Goal: Information Seeking & Learning: Learn about a topic

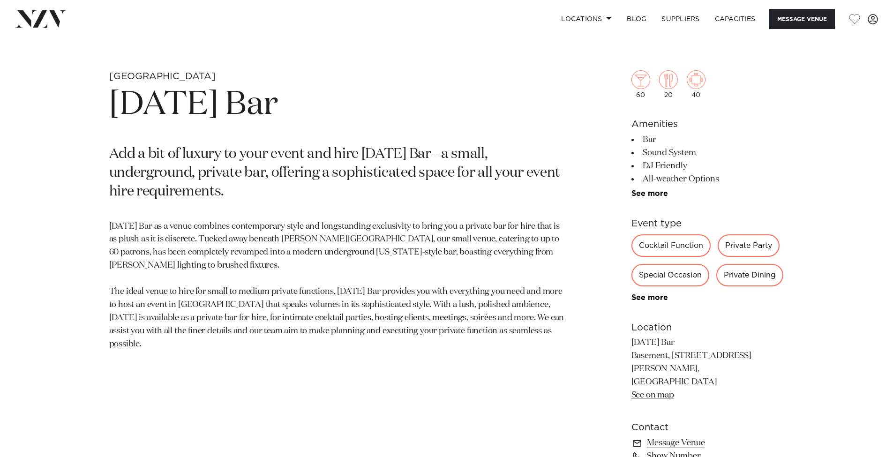
scroll to position [424, 0]
click at [531, 332] on section "[GEOGRAPHIC_DATA] [DATE] Bar Add a bit of luxury to your event and hire [DATE] …" at bounding box center [337, 294] width 456 height 449
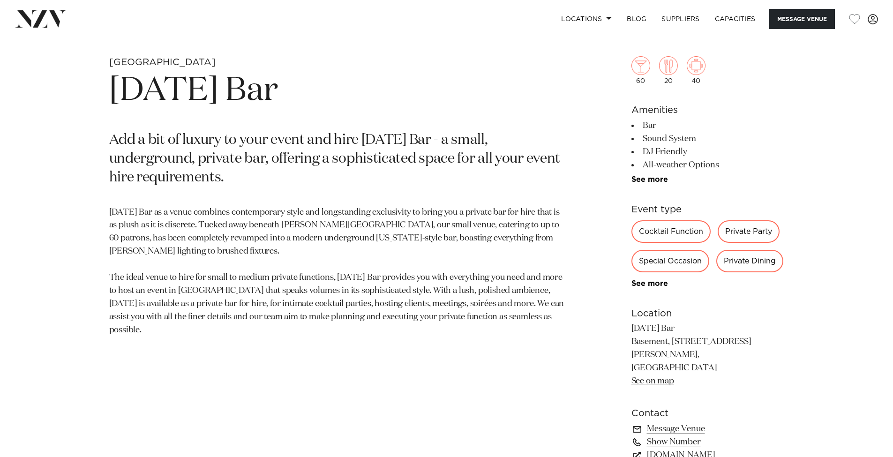
scroll to position [439, 0]
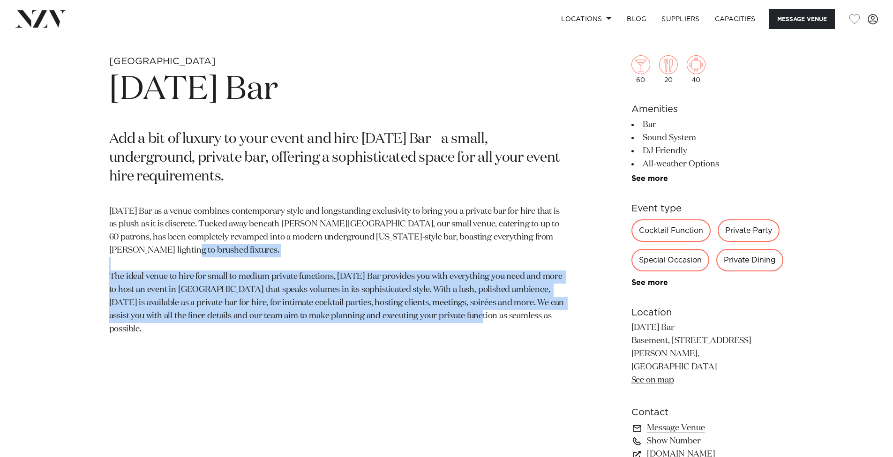
drag, startPoint x: 566, startPoint y: 311, endPoint x: 99, endPoint y: 277, distance: 468.1
click at [99, 277] on div "[GEOGRAPHIC_DATA] [DATE] Bar Add a bit of luxury to your event and hire [DATE] …" at bounding box center [447, 279] width 798 height 449
click at [494, 170] on p "Add a bit of luxury to your event and hire [DATE] Bar - a small, underground, p…" at bounding box center [337, 158] width 456 height 56
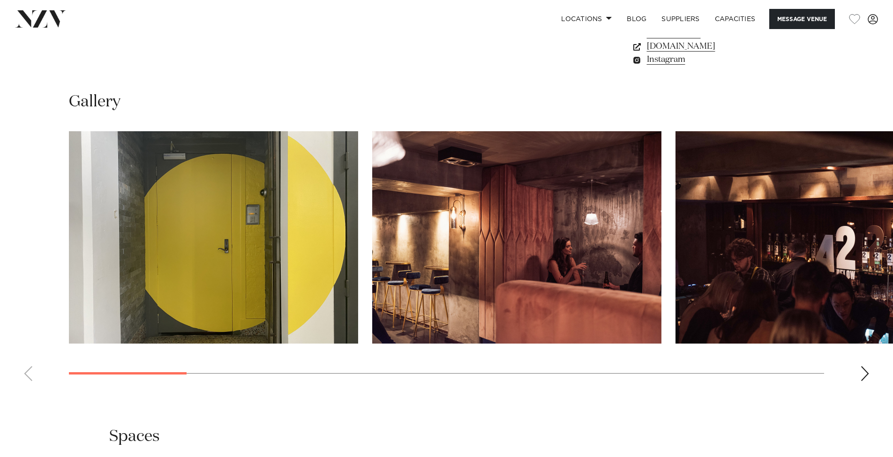
scroll to position [860, 0]
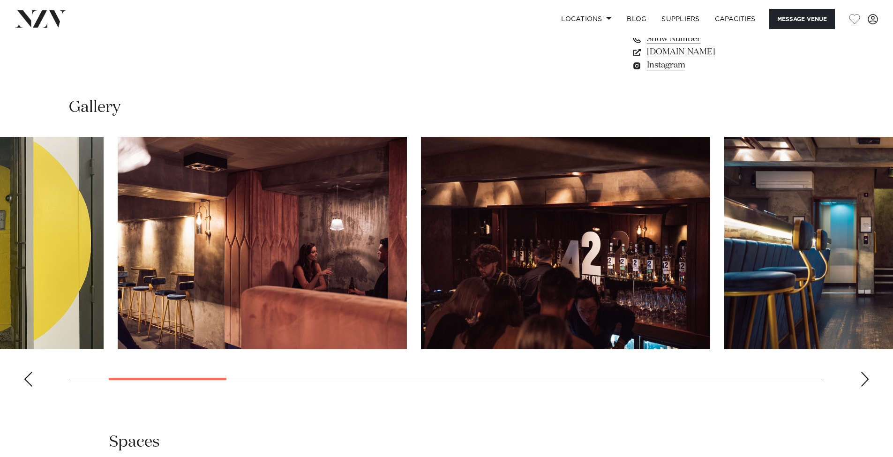
click at [488, 309] on img "3 / 16" at bounding box center [565, 243] width 289 height 212
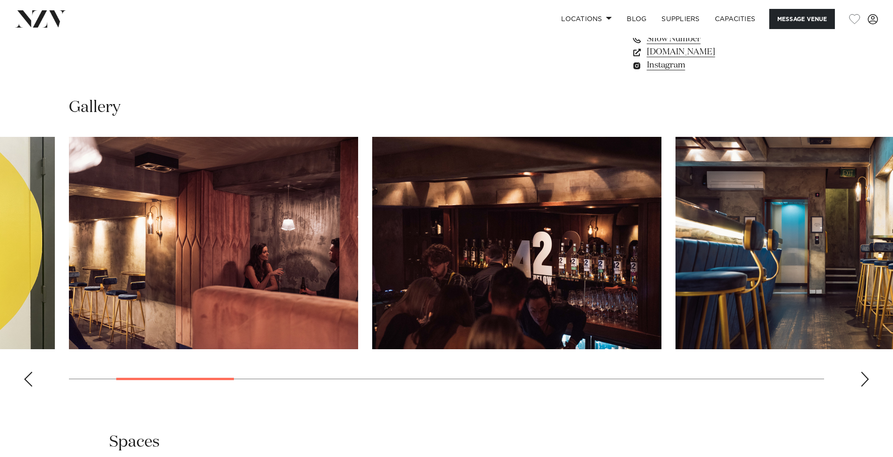
click at [372, 303] on img "3 / 16" at bounding box center [516, 243] width 289 height 212
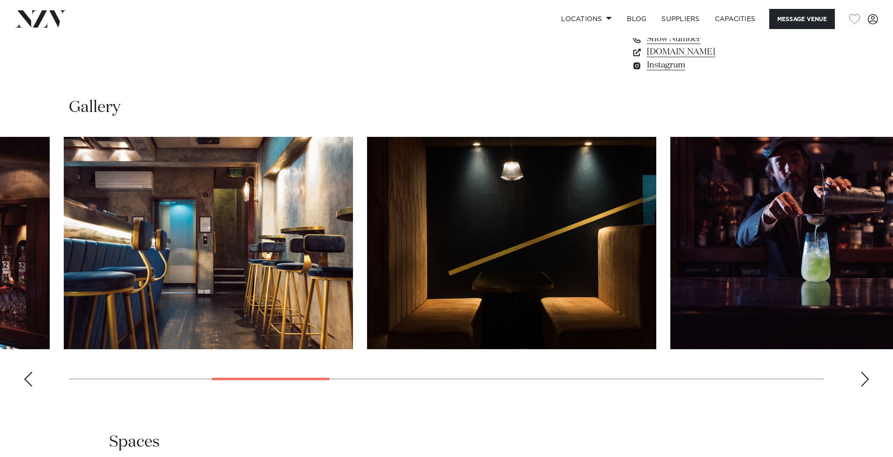
click at [367, 322] on img "5 / 16" at bounding box center [511, 243] width 289 height 212
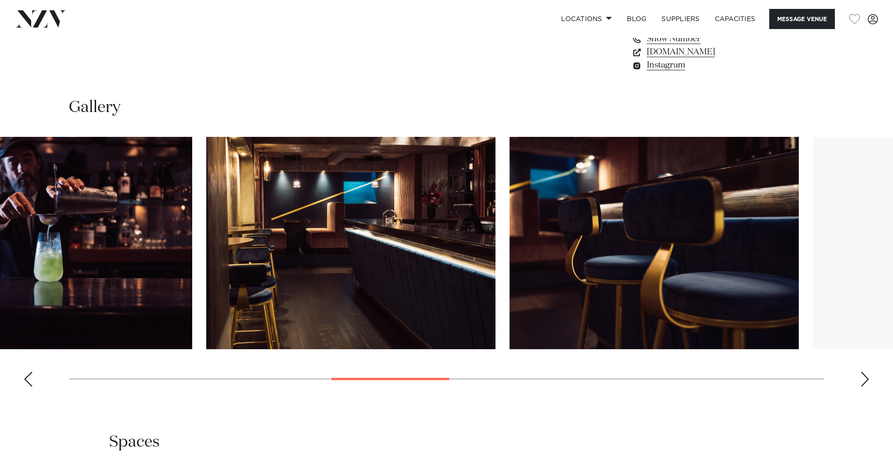
click at [140, 329] on img "6 / 16" at bounding box center [47, 243] width 289 height 212
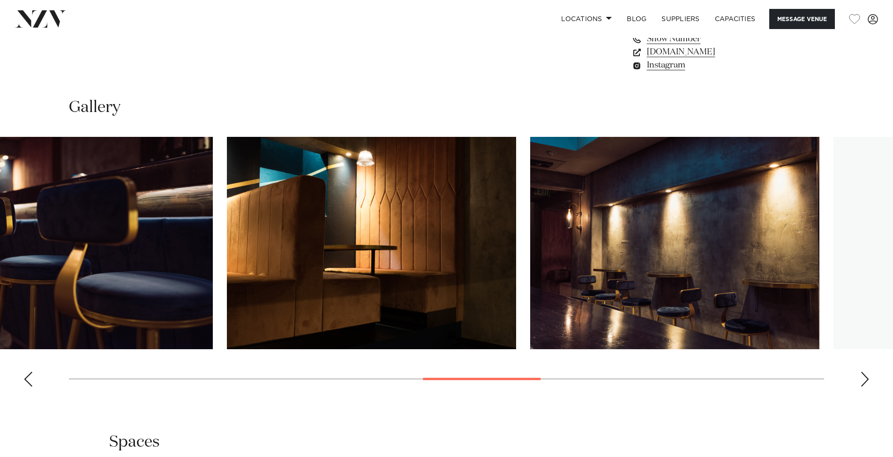
click at [108, 271] on img "8 / 16" at bounding box center [68, 243] width 289 height 212
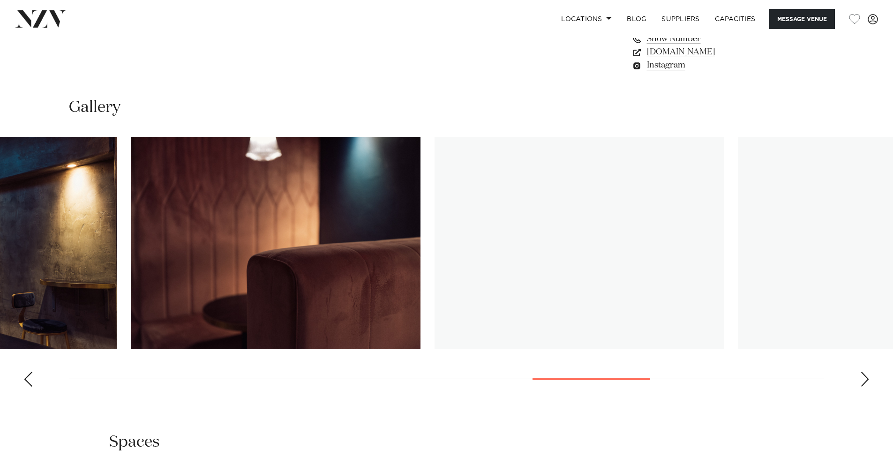
click at [131, 312] on img "11 / 16" at bounding box center [275, 243] width 289 height 212
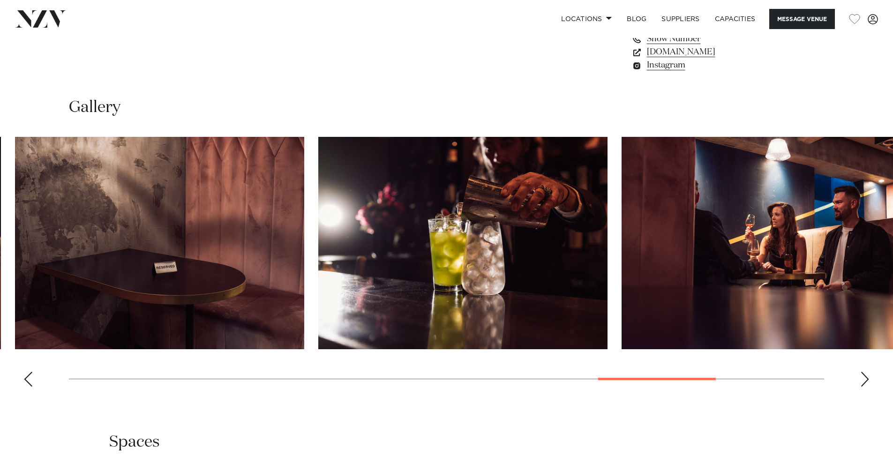
click at [98, 294] on img "12 / 16" at bounding box center [159, 243] width 289 height 212
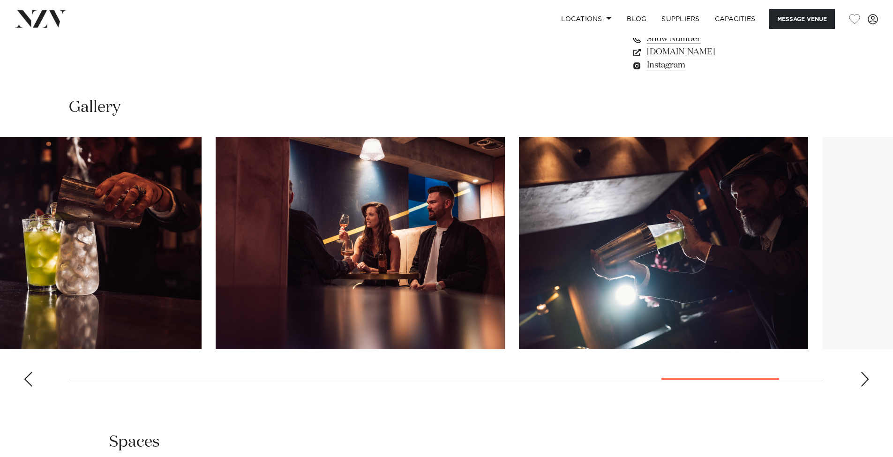
click at [216, 284] on img "14 / 16" at bounding box center [360, 243] width 289 height 212
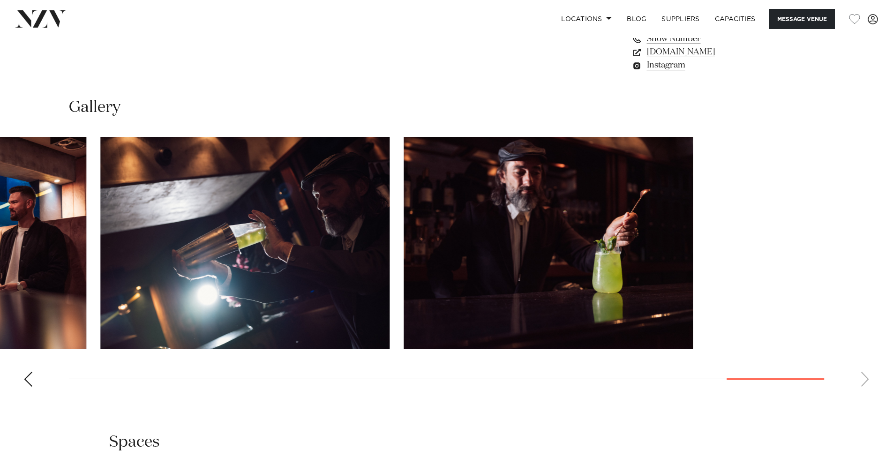
click at [96, 311] on swiper-container at bounding box center [446, 265] width 893 height 257
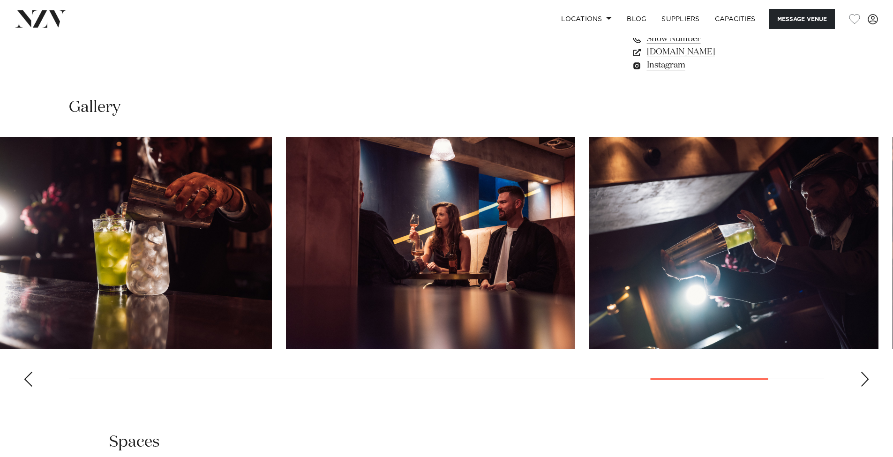
click at [892, 267] on html "Locations [GEOGRAPHIC_DATA] [GEOGRAPHIC_DATA] [GEOGRAPHIC_DATA] [GEOGRAPHIC_DAT…" at bounding box center [446, 123] width 893 height 1966
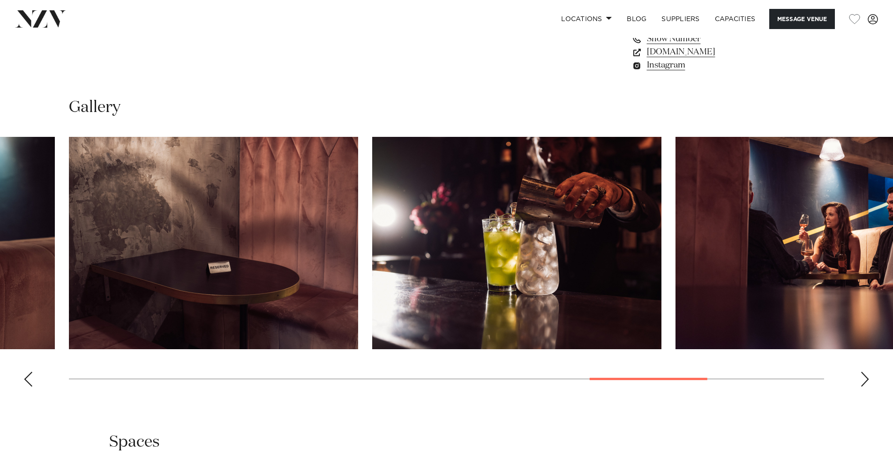
click at [30, 372] on div "Previous slide" at bounding box center [27, 379] width 9 height 15
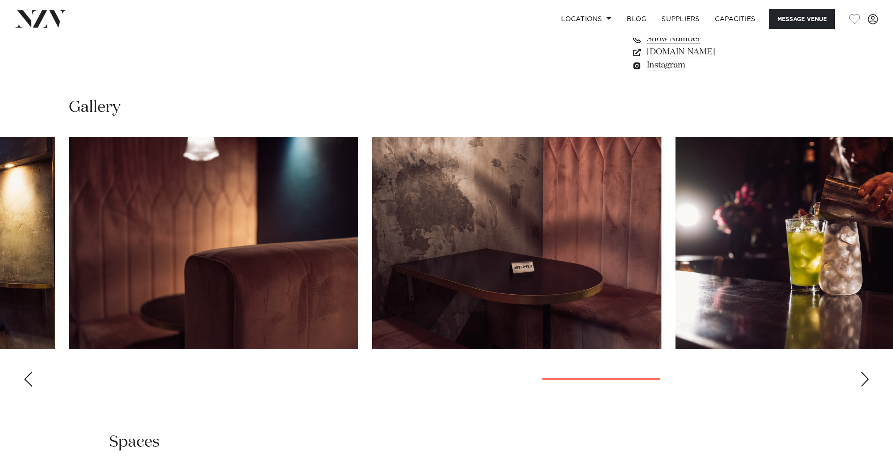
click at [30, 372] on div "Previous slide" at bounding box center [27, 379] width 9 height 15
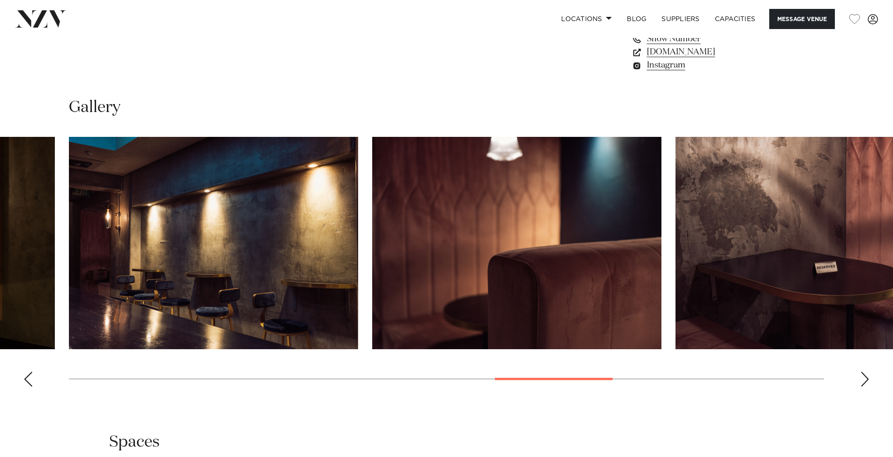
click at [30, 372] on div "Previous slide" at bounding box center [27, 379] width 9 height 15
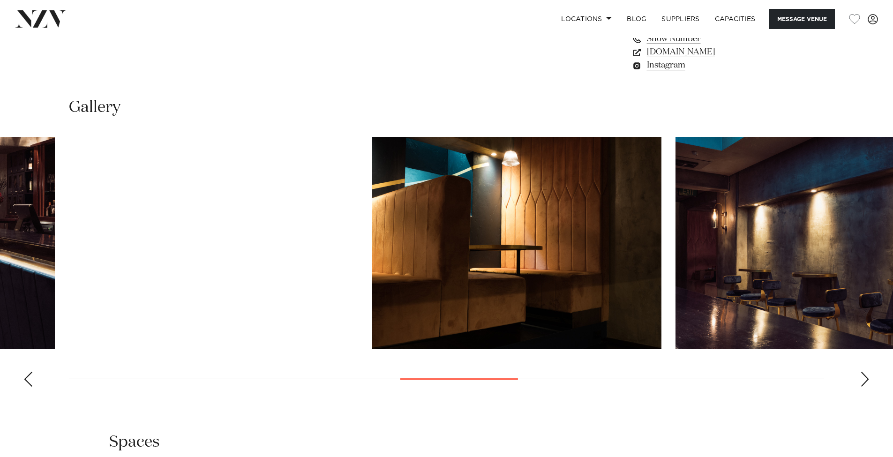
click at [30, 372] on div "Previous slide" at bounding box center [27, 379] width 9 height 15
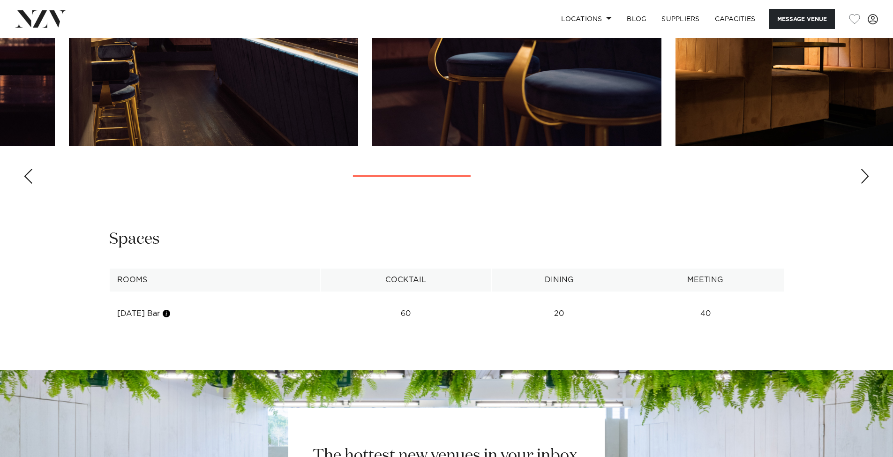
scroll to position [881, 0]
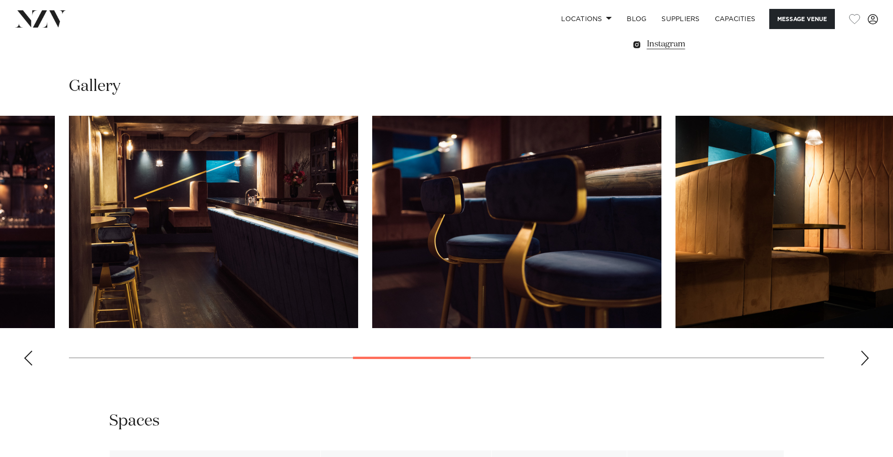
click at [868, 351] on div "Next slide" at bounding box center [864, 358] width 9 height 15
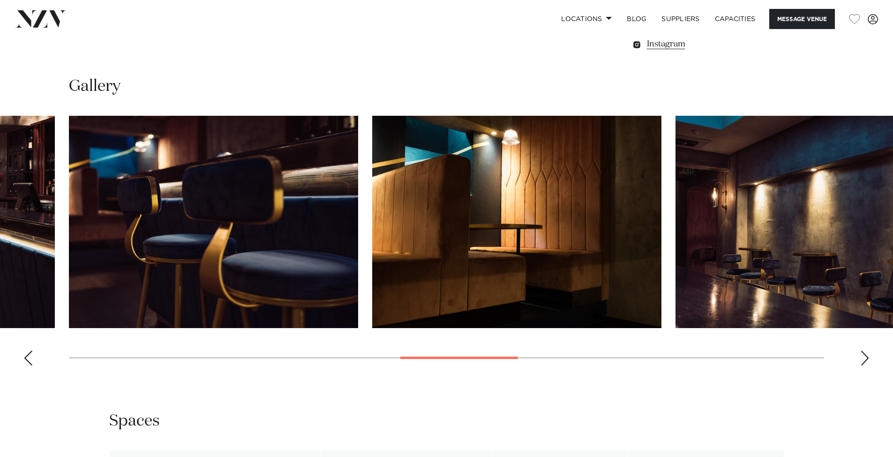
click at [868, 351] on div "Next slide" at bounding box center [864, 358] width 9 height 15
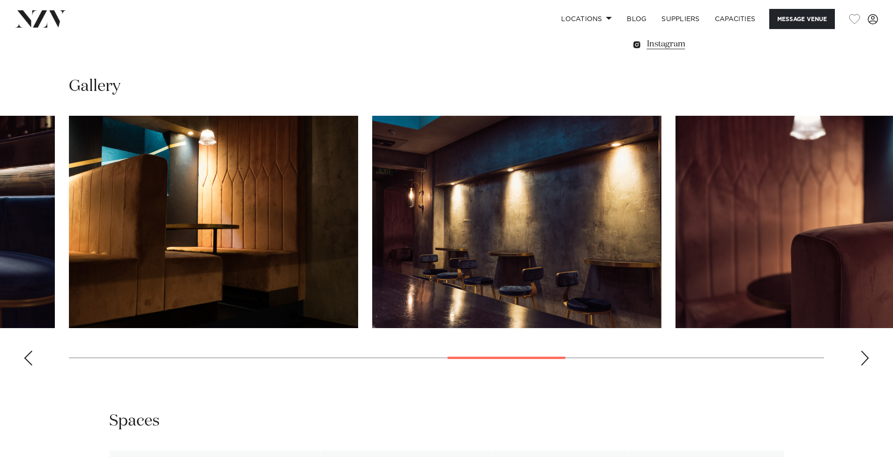
click at [27, 351] on div "Previous slide" at bounding box center [27, 358] width 9 height 15
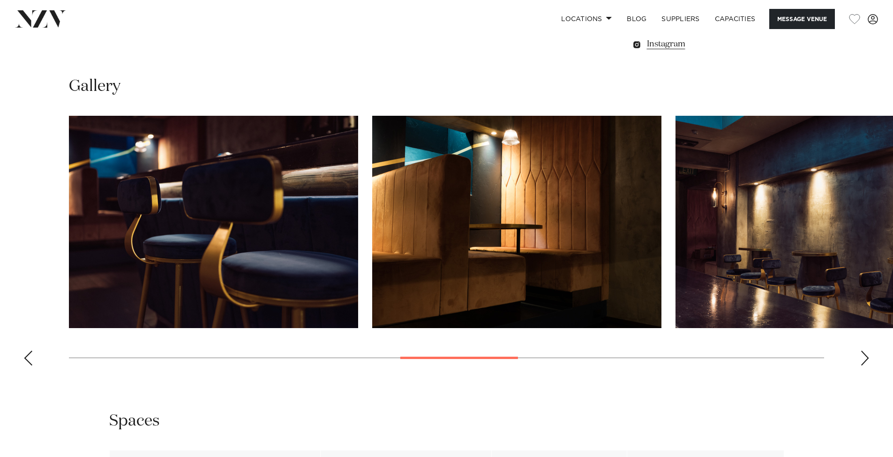
click at [27, 351] on div "Previous slide" at bounding box center [27, 358] width 9 height 15
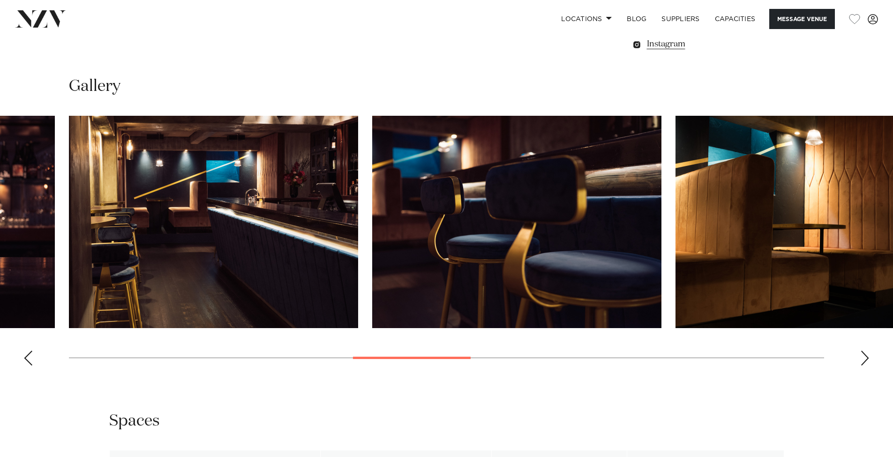
click at [27, 351] on div "Previous slide" at bounding box center [27, 358] width 9 height 15
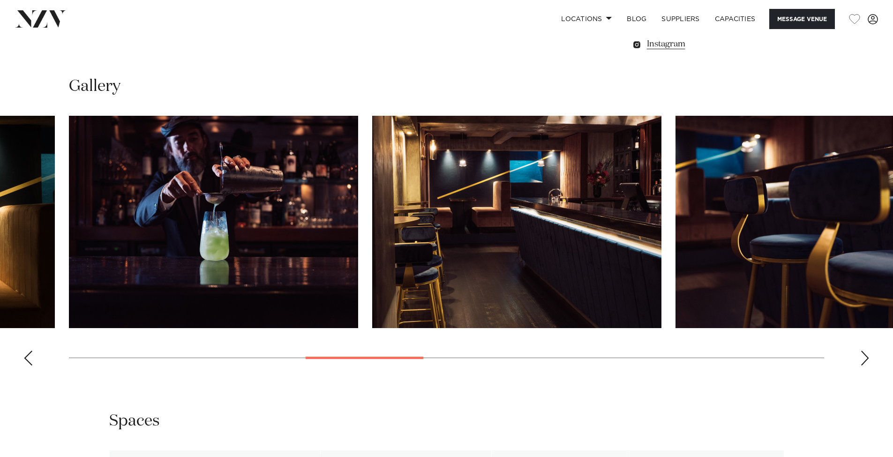
click at [27, 351] on div "Previous slide" at bounding box center [27, 358] width 9 height 15
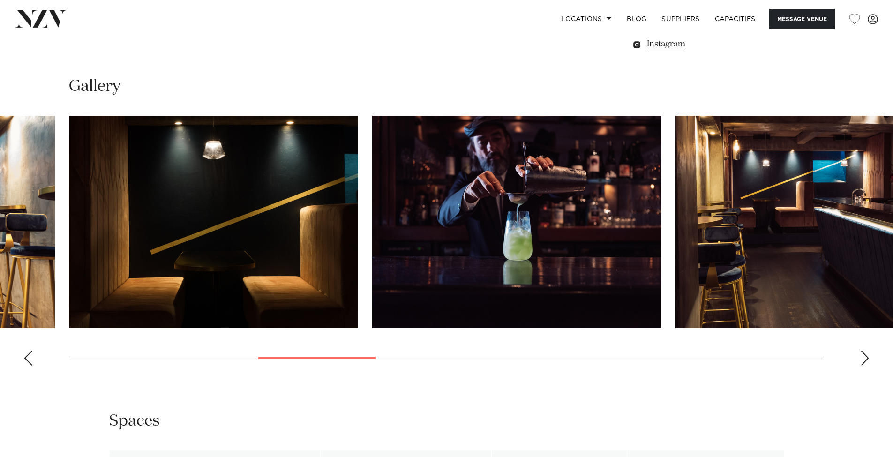
click at [30, 351] on div "Previous slide" at bounding box center [27, 358] width 9 height 15
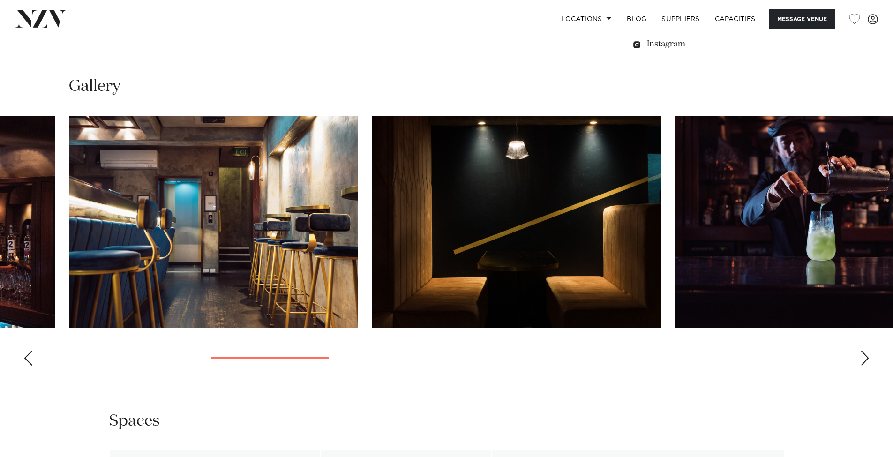
click at [30, 351] on div "Previous slide" at bounding box center [27, 358] width 9 height 15
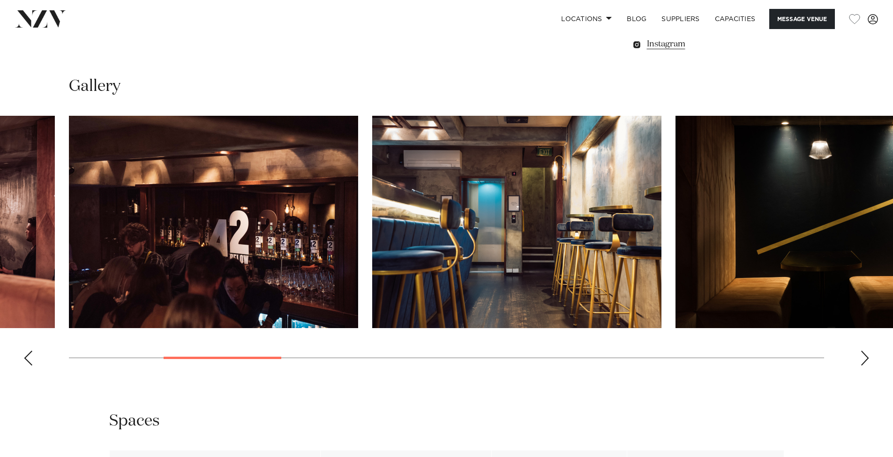
click at [30, 351] on div "Previous slide" at bounding box center [27, 358] width 9 height 15
